Goal: Communication & Community: Ask a question

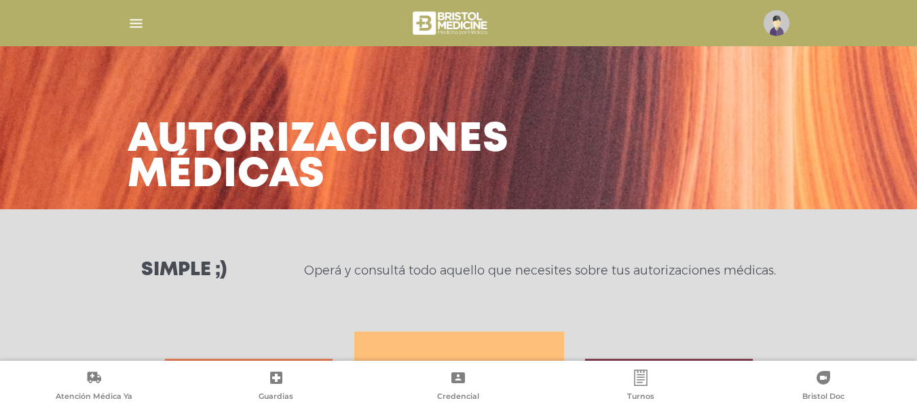
scroll to position [688, 0]
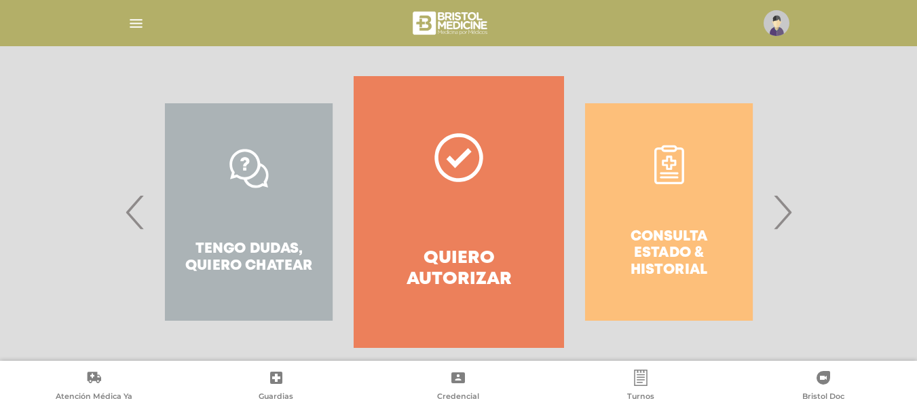
scroll to position [275, 0]
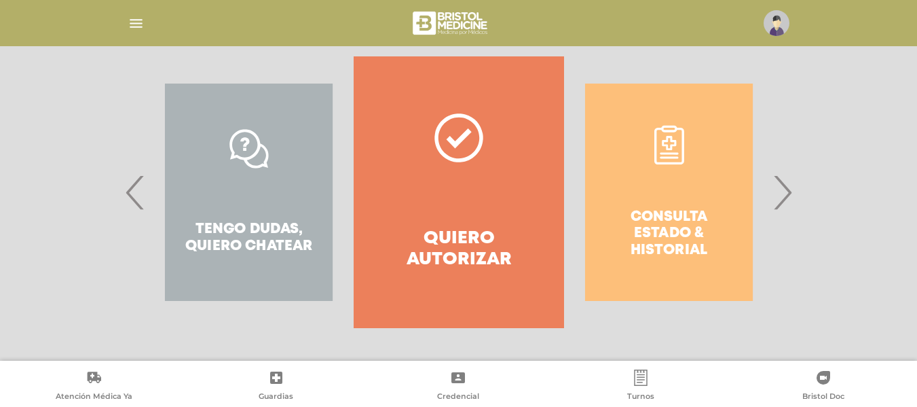
click at [787, 202] on span "›" at bounding box center [782, 191] width 26 height 73
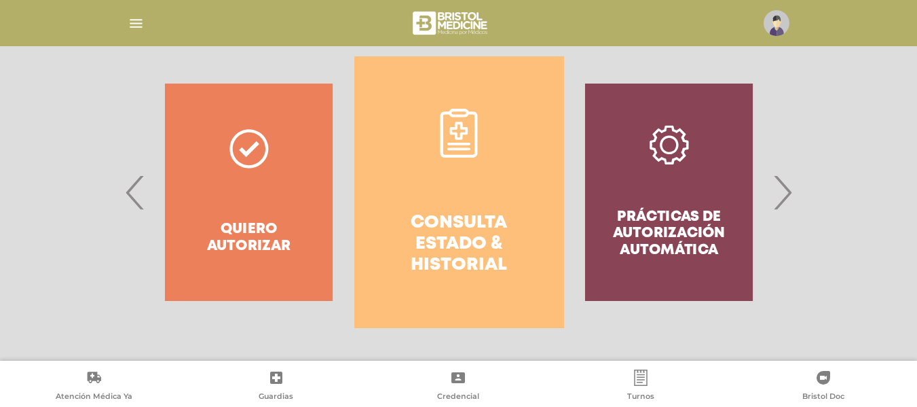
click at [424, 161] on link "Consulta estado & historial" at bounding box center [459, 192] width 210 height 272
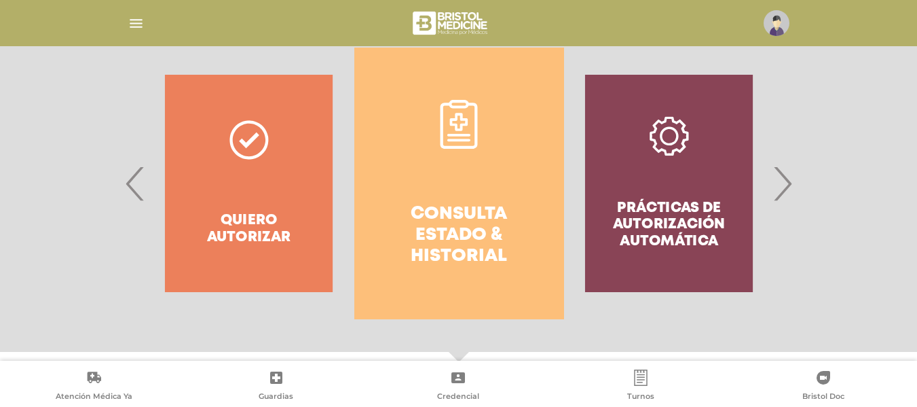
scroll to position [270, 0]
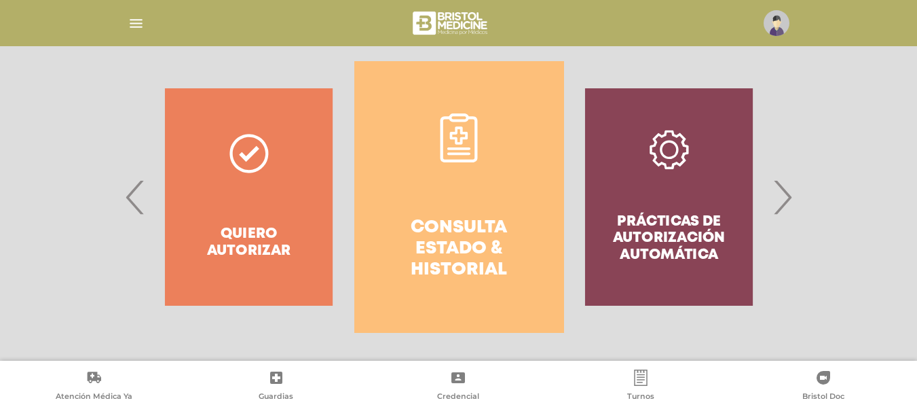
click at [134, 20] on img "button" at bounding box center [136, 23] width 17 height 17
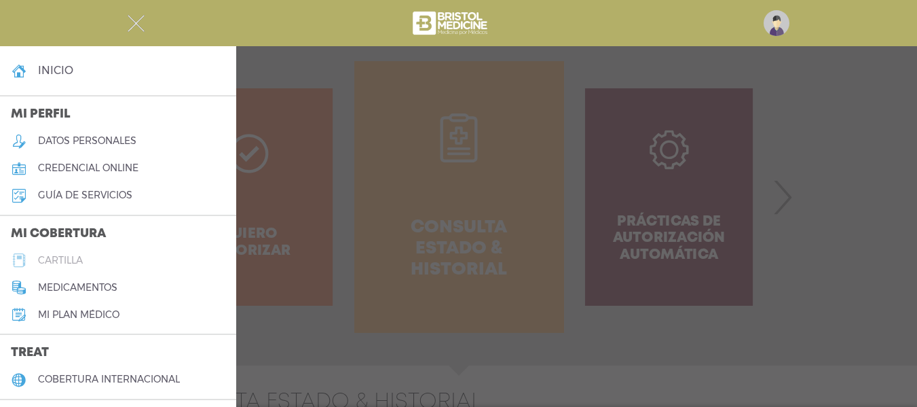
click at [62, 258] on h5 "cartilla" at bounding box center [60, 261] width 45 height 12
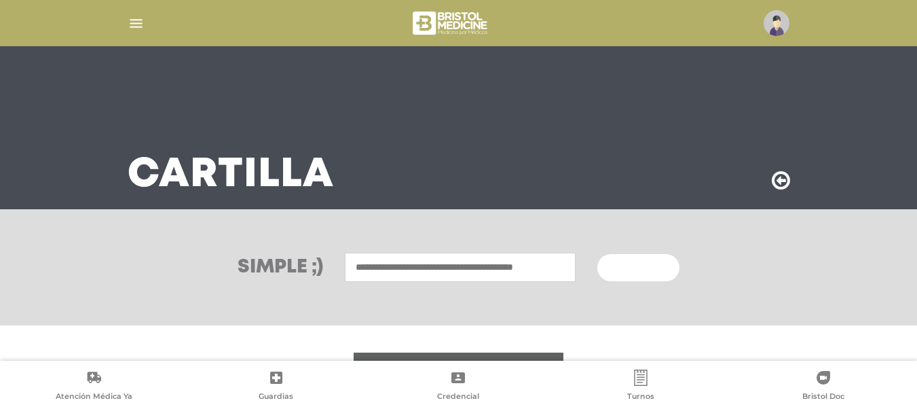
click at [538, 274] on input "text" at bounding box center [460, 267] width 231 height 29
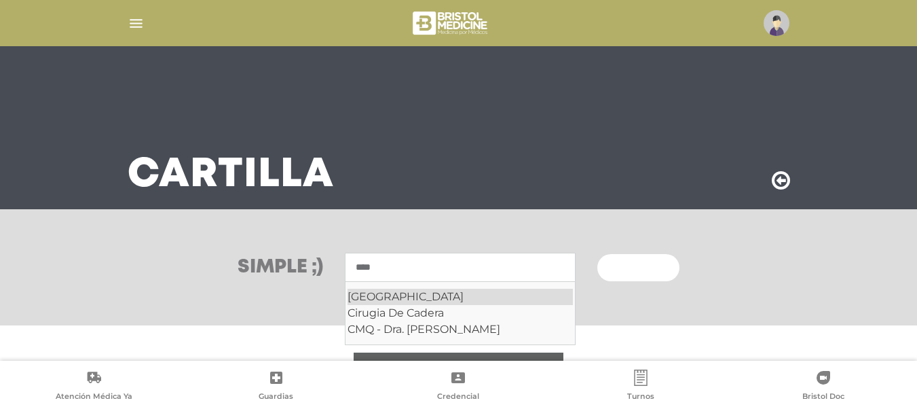
click at [491, 295] on div "[GEOGRAPHIC_DATA]" at bounding box center [460, 296] width 225 height 16
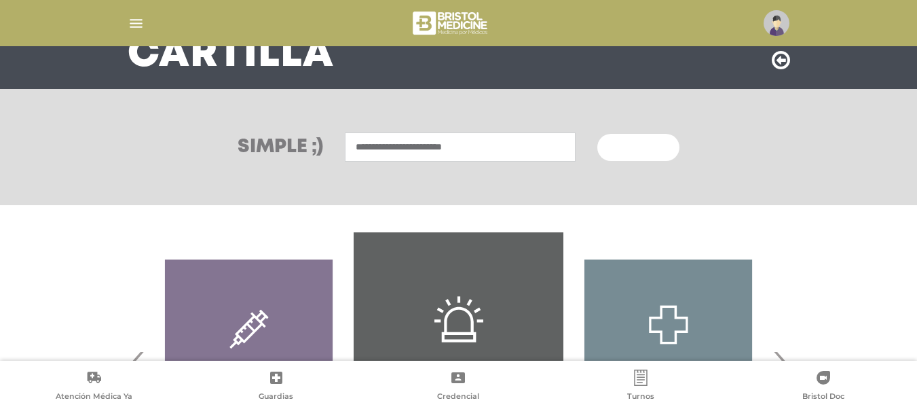
scroll to position [124, 0]
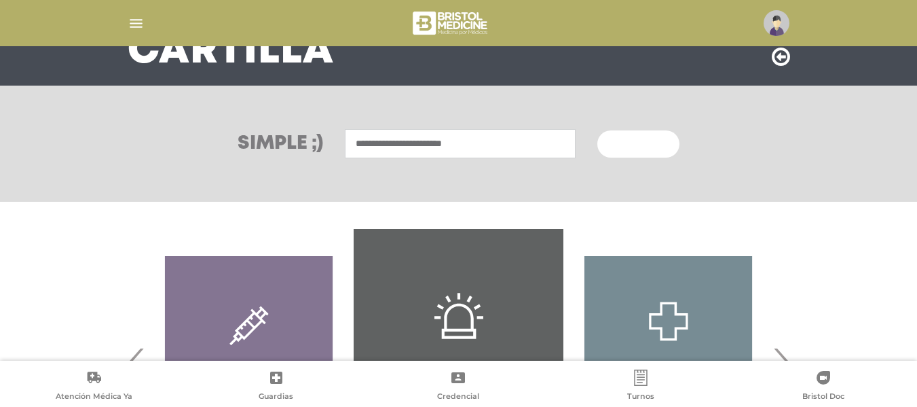
type input "**********"
click at [597, 130] on button "Buscar" at bounding box center [637, 143] width 81 height 27
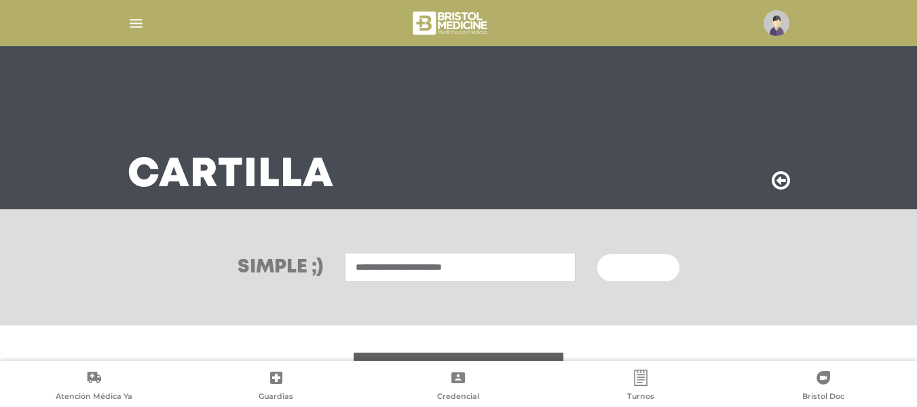
scroll to position [124, 0]
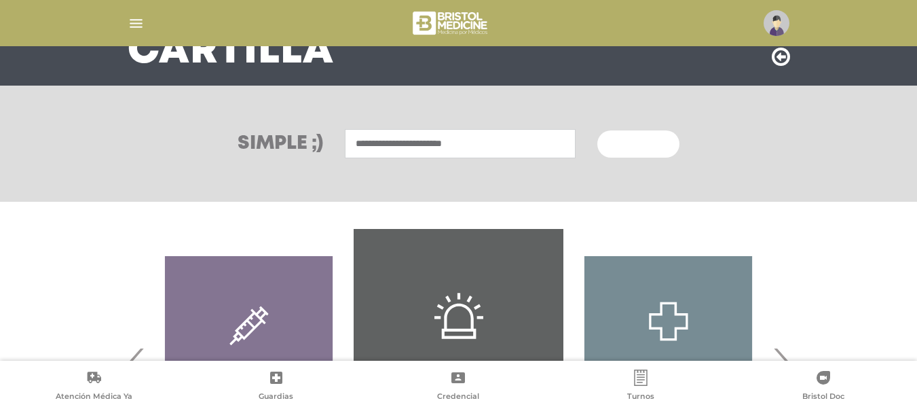
click at [136, 27] on img "button" at bounding box center [136, 23] width 17 height 17
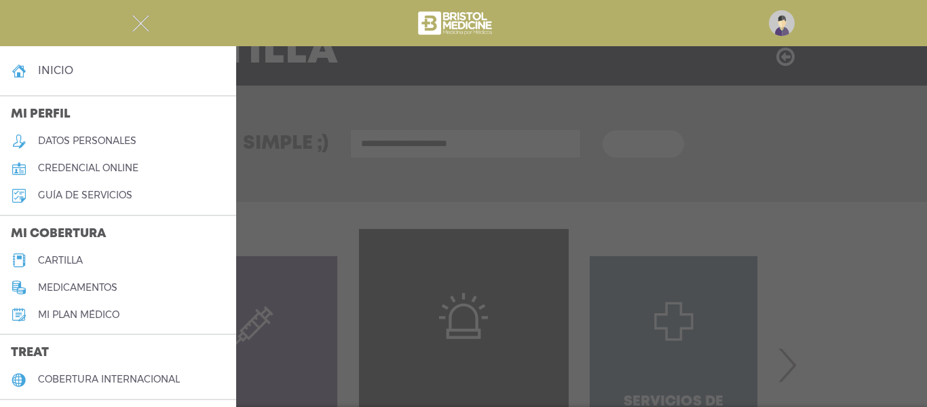
click at [86, 69] on link "inicio" at bounding box center [118, 70] width 236 height 27
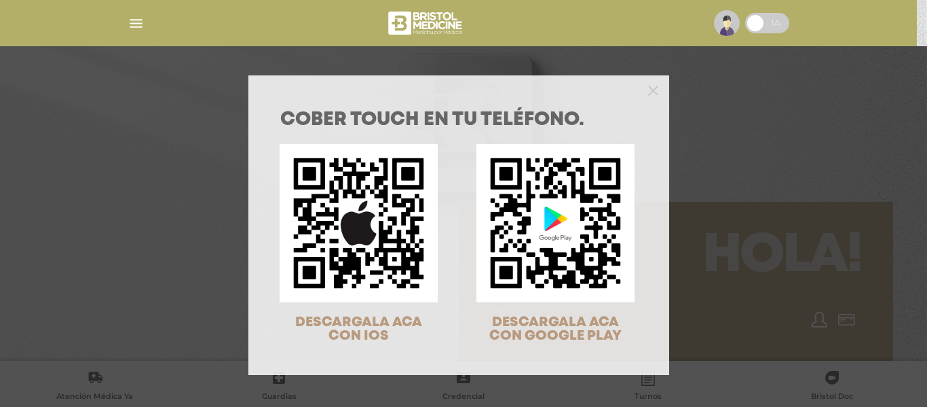
click at [663, 138] on div "COBER TOUCH en tu teléfono. DESCARGALA ACA CON IOS DESCARGALA ACA CON GOOGLE PL…" at bounding box center [458, 238] width 421 height 272
click at [653, 75] on div at bounding box center [458, 88] width 421 height 27
click at [651, 82] on div at bounding box center [458, 88] width 421 height 27
click at [650, 89] on polygon "Close" at bounding box center [653, 91] width 10 height 10
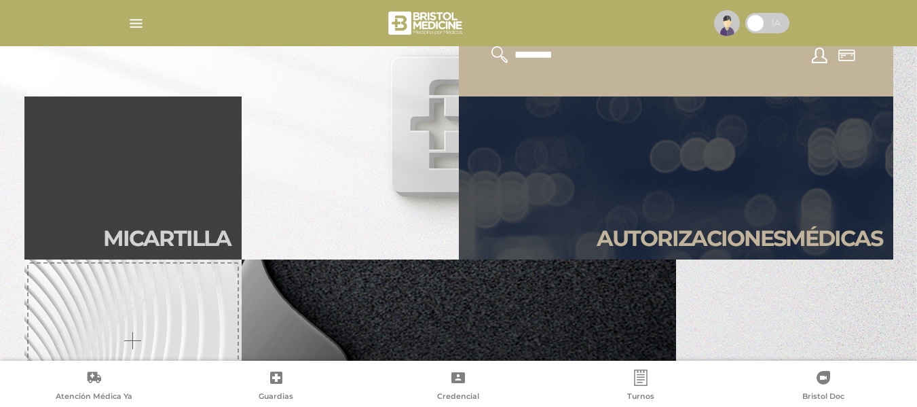
scroll to position [261, 0]
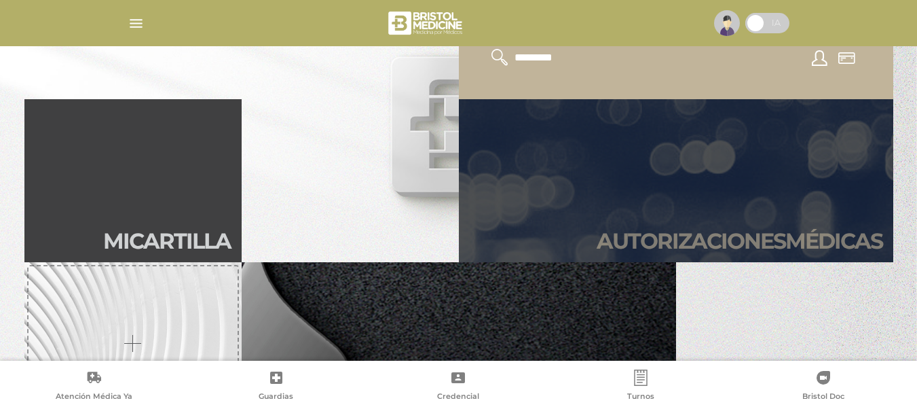
click at [836, 164] on link "Autori zaciones médicas" at bounding box center [676, 180] width 434 height 163
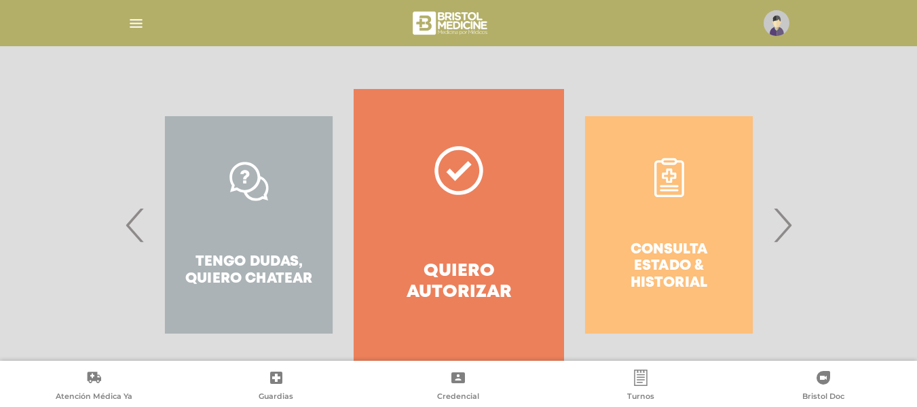
scroll to position [275, 0]
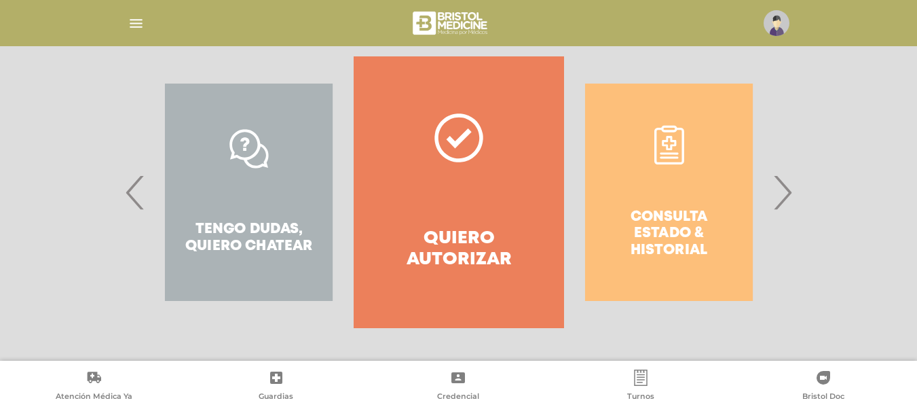
click at [787, 206] on span "›" at bounding box center [782, 191] width 26 height 73
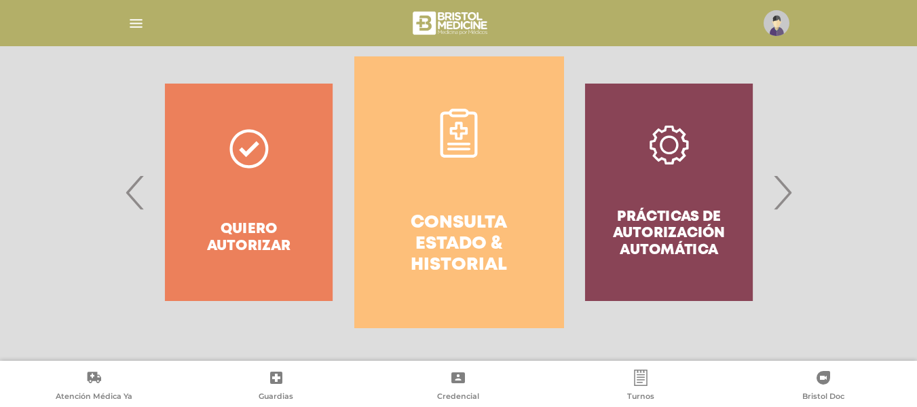
click at [546, 202] on link "Consulta estado & historial" at bounding box center [459, 192] width 210 height 272
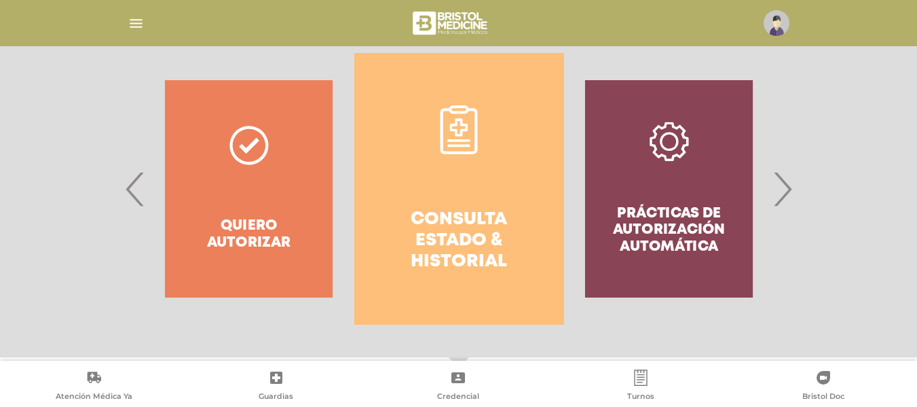
scroll to position [280, 0]
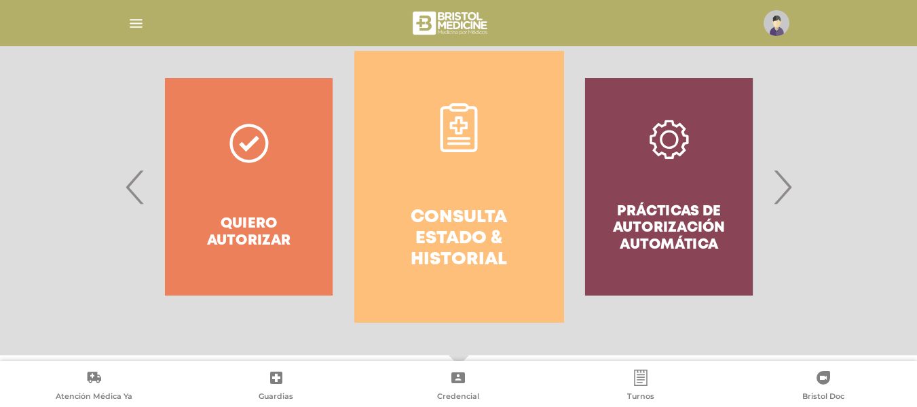
click at [130, 191] on span "‹" at bounding box center [135, 186] width 26 height 73
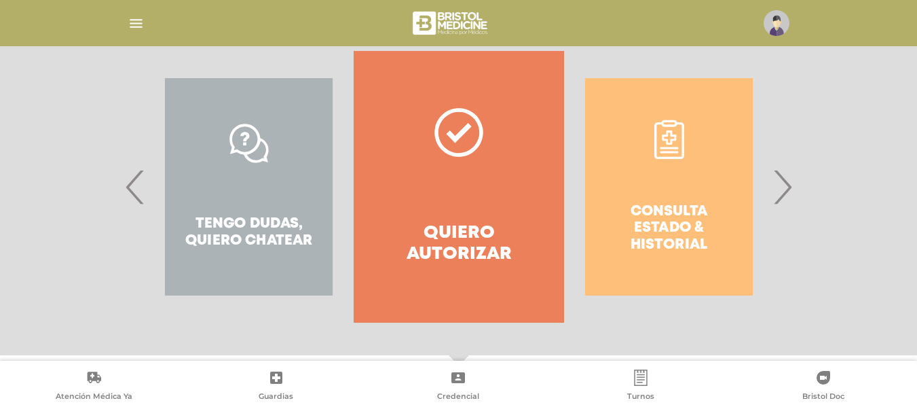
click at [130, 191] on span "‹" at bounding box center [135, 186] width 26 height 73
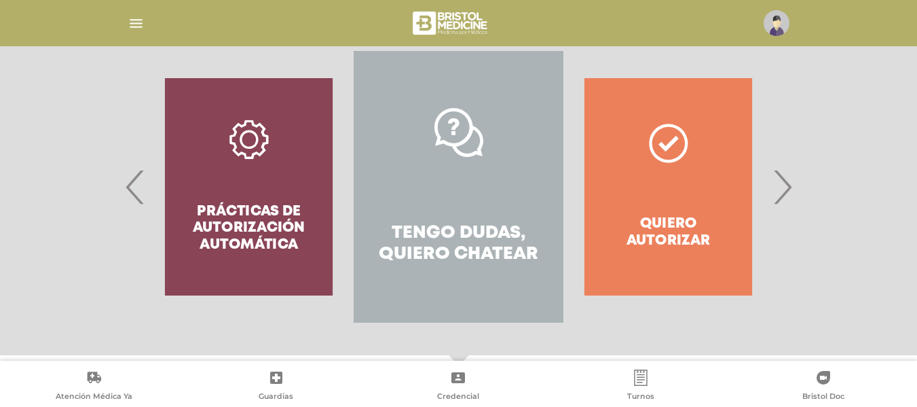
click at [480, 143] on icon at bounding box center [458, 132] width 49 height 49
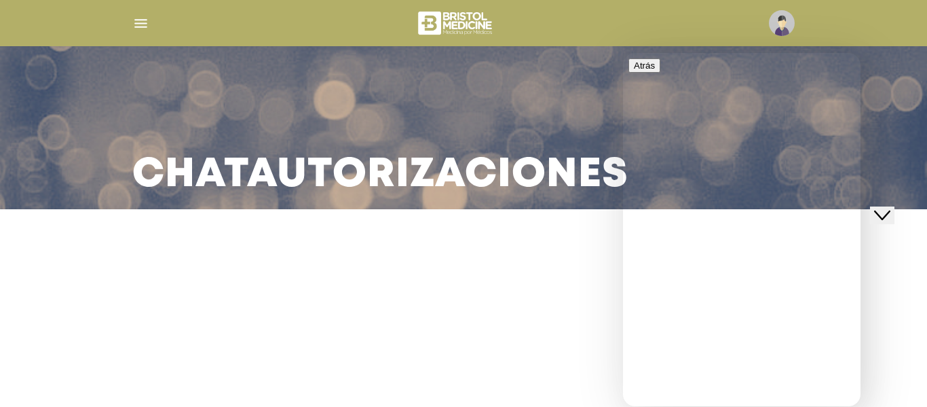
drag, startPoint x: 858, startPoint y: 183, endPoint x: 846, endPoint y: 272, distance: 89.8
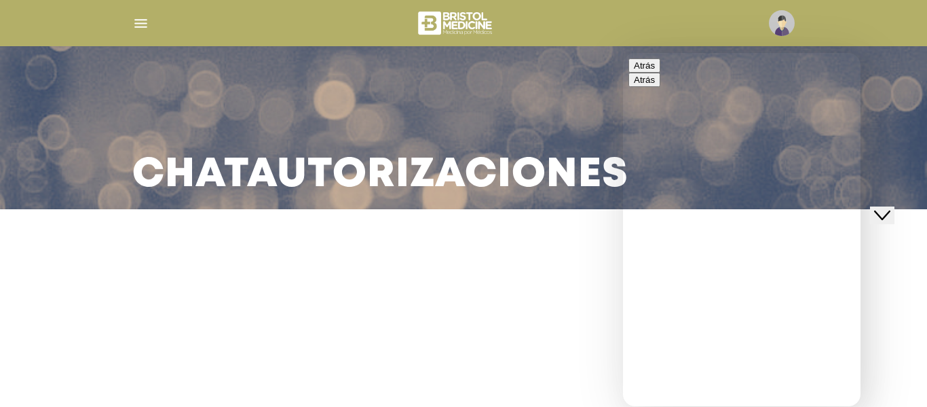
type input "**********"
drag, startPoint x: 857, startPoint y: 200, endPoint x: 840, endPoint y: 275, distance: 76.4
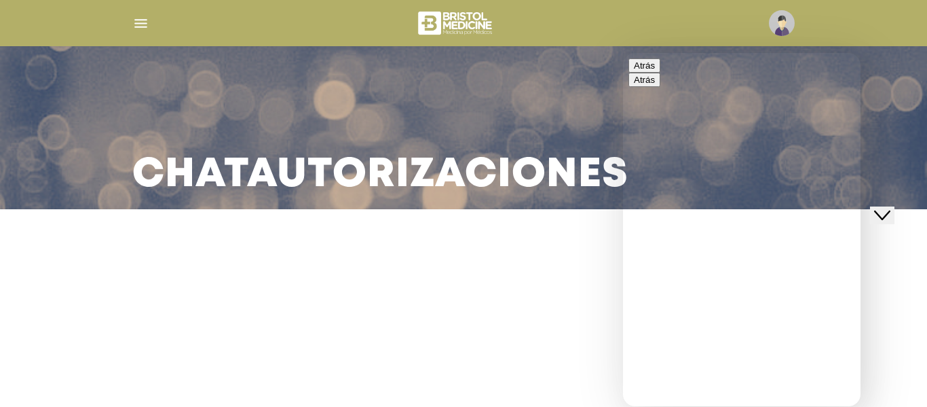
drag, startPoint x: 857, startPoint y: 295, endPoint x: 855, endPoint y: 337, distance: 42.1
drag, startPoint x: 855, startPoint y: 335, endPoint x: 849, endPoint y: 358, distance: 23.9
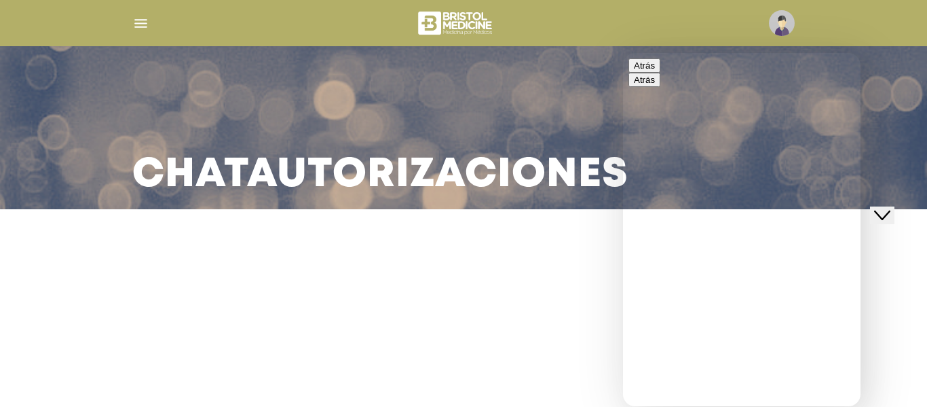
drag, startPoint x: 855, startPoint y: 274, endPoint x: 804, endPoint y: 339, distance: 83.2
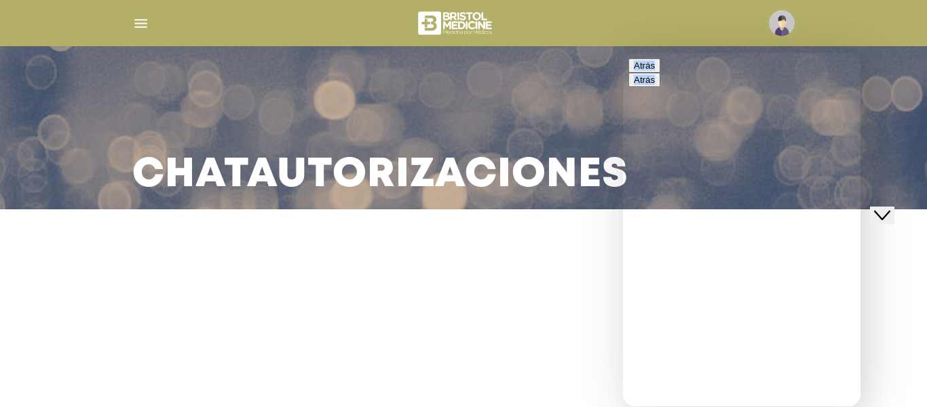
drag, startPoint x: 856, startPoint y: 69, endPoint x: 872, endPoint y: 158, distance: 90.3
click at [861, 158] on html "**********" at bounding box center [742, 229] width 238 height 353
drag, startPoint x: 838, startPoint y: 147, endPoint x: 833, endPoint y: 154, distance: 8.3
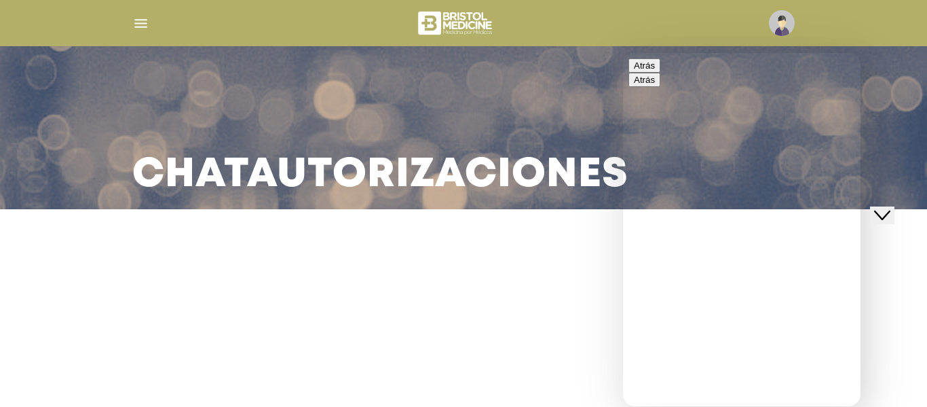
drag, startPoint x: 858, startPoint y: 171, endPoint x: 844, endPoint y: 310, distance: 139.8
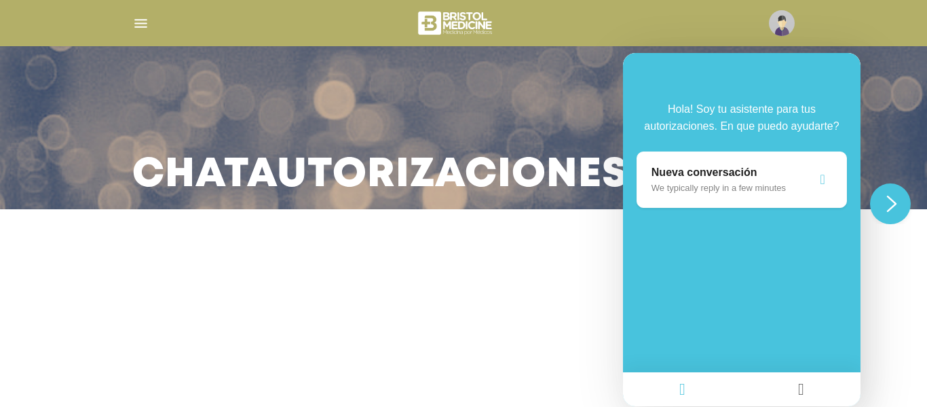
click at [795, 183] on p "We typically reply in a few minutes" at bounding box center [733, 188] width 162 height 10
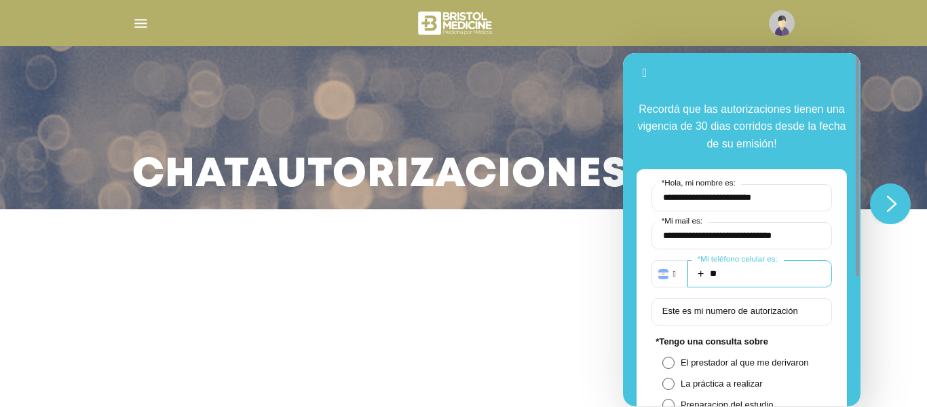
click at [785, 269] on input "**" at bounding box center [760, 273] width 145 height 27
type input "**********"
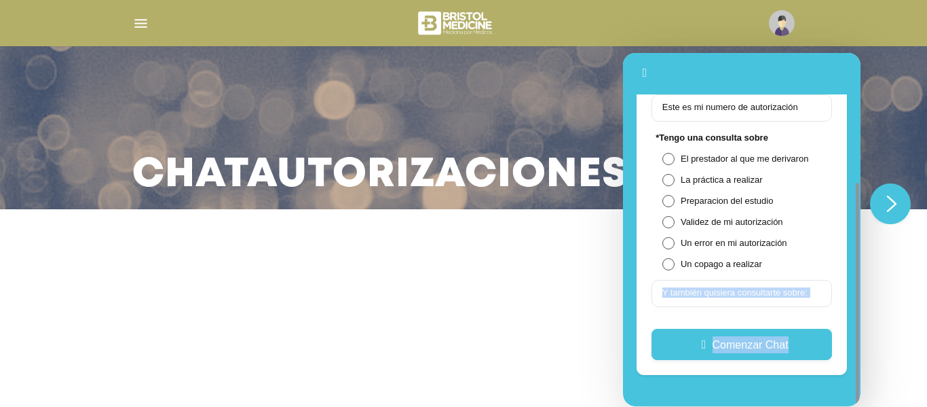
drag, startPoint x: 859, startPoint y: 246, endPoint x: 863, endPoint y: 300, distance: 53.8
click at [861, 300] on html "**********" at bounding box center [742, 229] width 238 height 353
click at [693, 165] on div "* Tengo una consulta sobre El prestador al que me derivaron La práctica a reali…" at bounding box center [742, 200] width 181 height 136
click at [686, 151] on div "* Tengo una consulta sobre El prestador al que me derivaron La práctica a reali…" at bounding box center [742, 200] width 181 height 136
click at [686, 153] on span "El prestador al que me derivaron" at bounding box center [751, 158] width 141 height 10
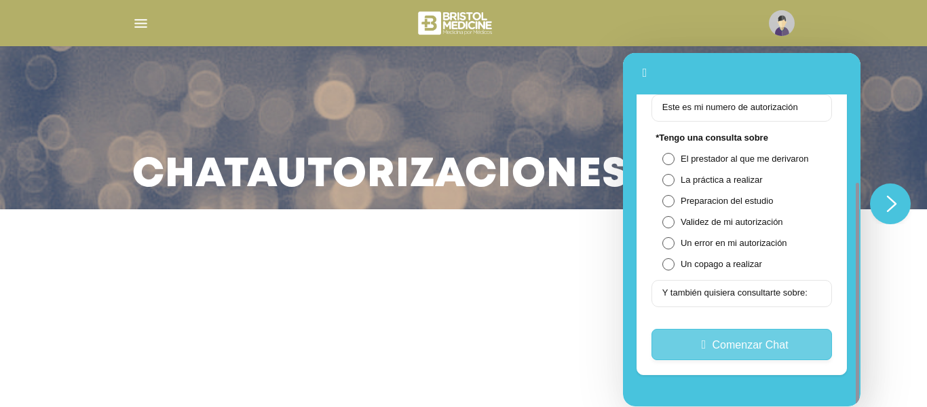
click at [732, 337] on button "Comenzar Chat" at bounding box center [742, 344] width 181 height 31
